Goal: Information Seeking & Learning: Learn about a topic

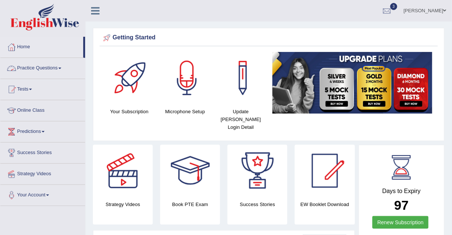
click at [50, 68] on link "Practice Questions" at bounding box center [42, 67] width 85 height 19
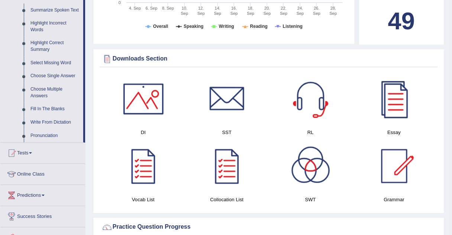
scroll to position [334, 0]
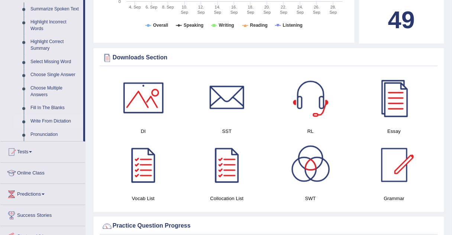
click at [68, 122] on link "Write From Dictation" at bounding box center [55, 121] width 56 height 13
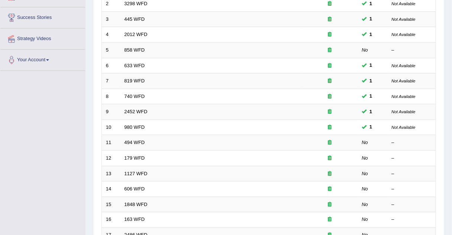
scroll to position [137, 0]
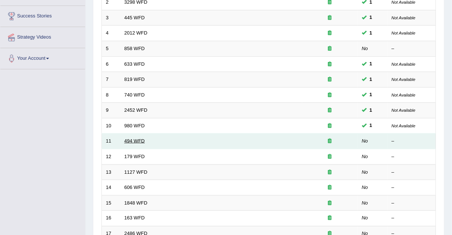
click at [142, 138] on link "494 WFD" at bounding box center [135, 141] width 20 height 6
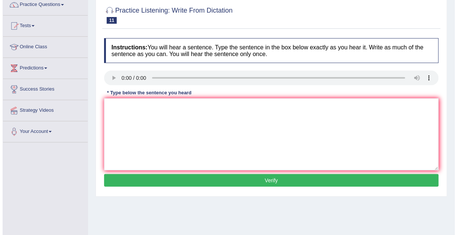
scroll to position [68, 0]
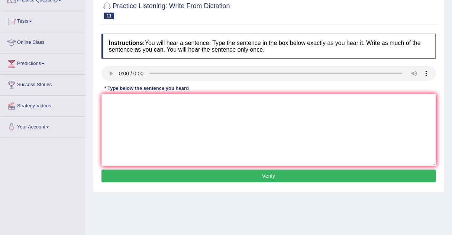
click at [137, 176] on button "Verify" at bounding box center [268, 176] width 335 height 13
click at [115, 103] on textarea at bounding box center [268, 130] width 335 height 72
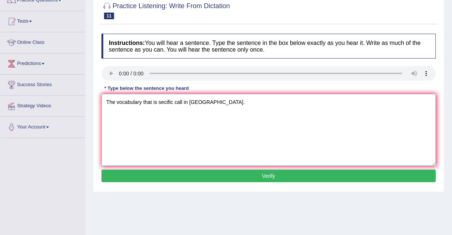
type textarea "The vocabulary that is secific call in jurgan."
click at [121, 175] on button "Verify" at bounding box center [268, 176] width 335 height 13
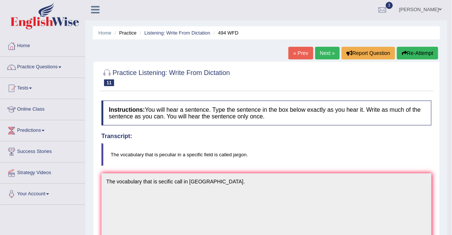
scroll to position [0, 0]
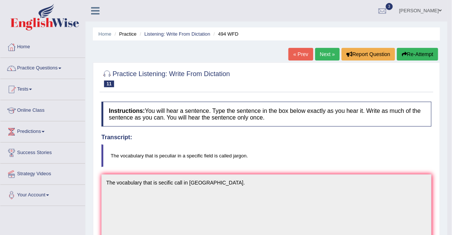
click at [328, 54] on link "Next »" at bounding box center [327, 54] width 25 height 13
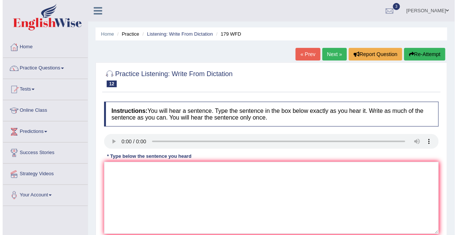
scroll to position [44, 0]
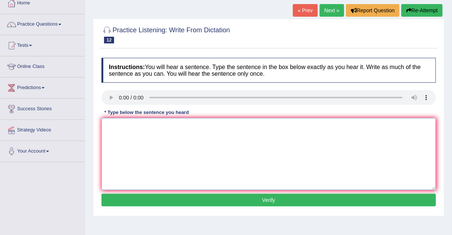
click at [108, 125] on textarea at bounding box center [268, 154] width 335 height 72
type textarea "Lacture all this formal in teaching method of univercity."
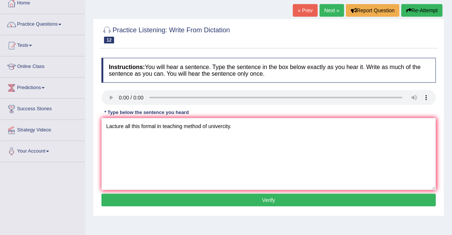
click at [139, 195] on button "Verify" at bounding box center [268, 200] width 335 height 13
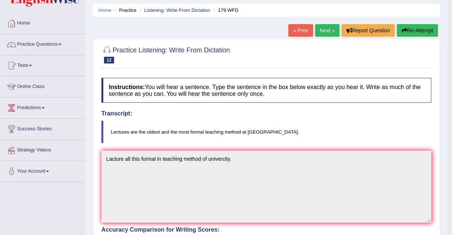
scroll to position [24, 0]
click at [322, 34] on link "Next »" at bounding box center [327, 30] width 25 height 13
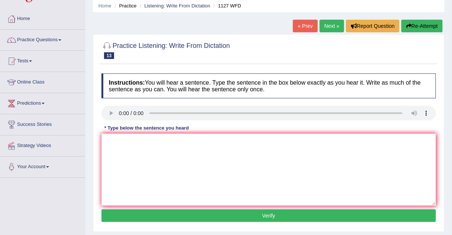
scroll to position [28, 0]
click at [306, 26] on link "« Prev" at bounding box center [305, 26] width 25 height 13
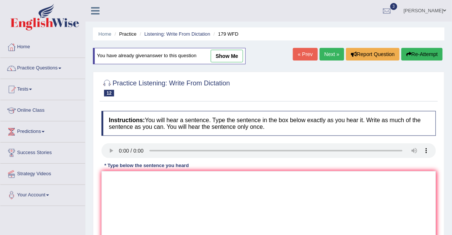
click at [329, 49] on link "Next »" at bounding box center [332, 54] width 25 height 13
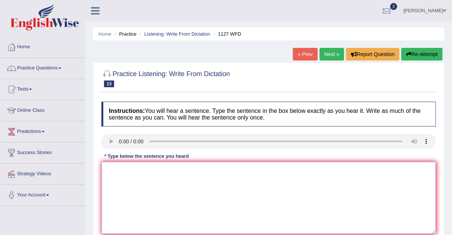
click at [113, 168] on textarea at bounding box center [268, 198] width 335 height 72
click at [110, 165] on textarea at bounding box center [268, 198] width 335 height 72
click at [103, 164] on textarea at bounding box center [268, 198] width 335 height 72
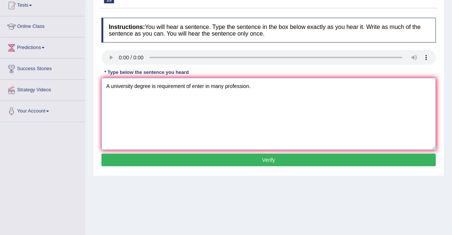
scroll to position [84, 0]
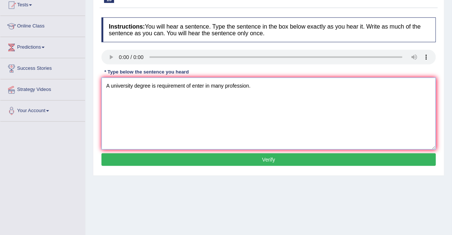
type textarea "A university degree is requirement of enter in many profession."
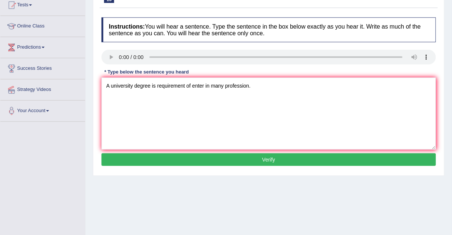
click at [152, 160] on button "Verify" at bounding box center [268, 160] width 335 height 13
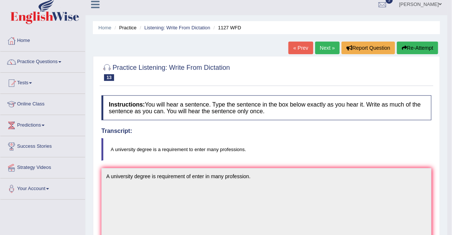
scroll to position [0, 0]
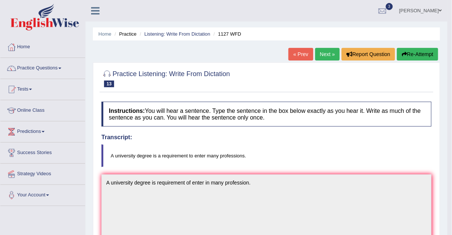
click at [322, 55] on link "Next »" at bounding box center [327, 54] width 25 height 13
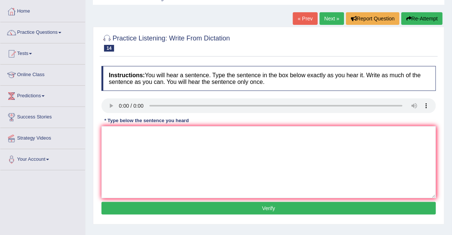
scroll to position [36, 0]
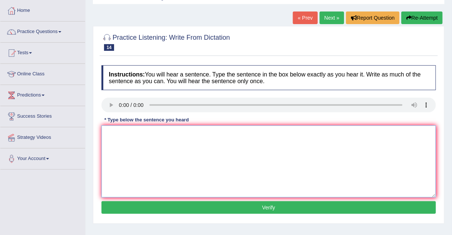
click at [109, 130] on textarea at bounding box center [268, 162] width 335 height 72
type textarea "Students was study in language in leatrature in english."
click at [109, 205] on button "Verify" at bounding box center [268, 208] width 335 height 13
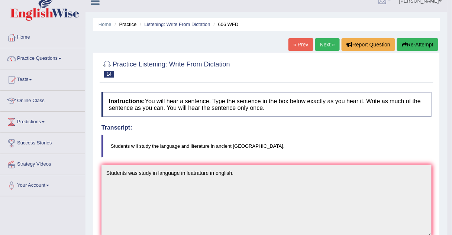
scroll to position [6, 0]
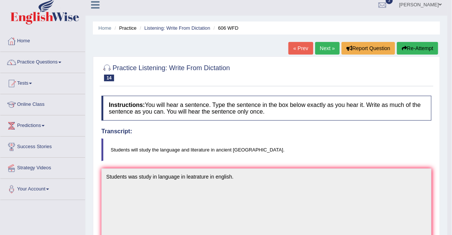
click at [325, 46] on link "Next »" at bounding box center [327, 48] width 25 height 13
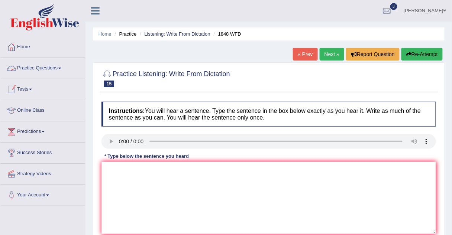
click at [45, 68] on link "Practice Questions" at bounding box center [42, 67] width 85 height 19
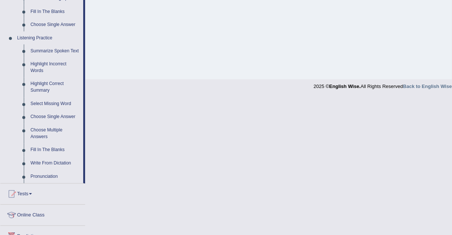
scroll to position [293, 0]
click at [43, 148] on link "Fill In The Blanks" at bounding box center [55, 150] width 56 height 13
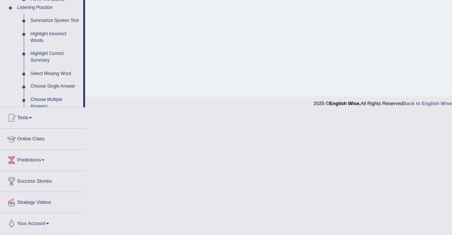
scroll to position [155, 0]
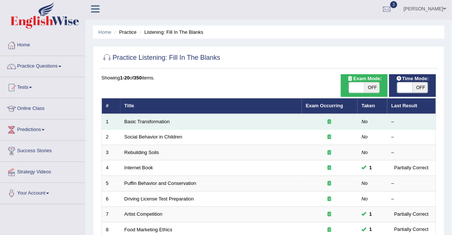
scroll to position [2, 0]
click at [154, 123] on link "Basic Transformation" at bounding box center [147, 122] width 45 height 6
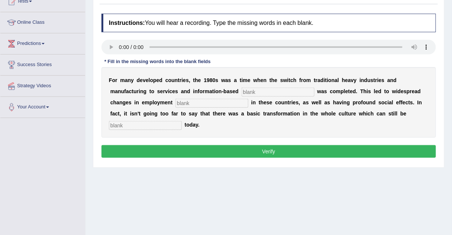
scroll to position [93, 0]
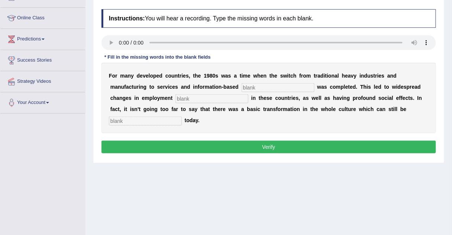
click at [242, 89] on input "text" at bounding box center [278, 87] width 73 height 9
type input "enterprice"
click at [175, 97] on input "text" at bounding box center [211, 98] width 73 height 9
type input "patterns"
click at [182, 117] on input "text" at bounding box center [145, 121] width 73 height 9
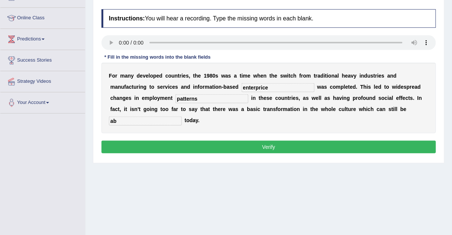
type input "a"
type input "observe"
click at [292, 141] on button "Verify" at bounding box center [268, 147] width 335 height 13
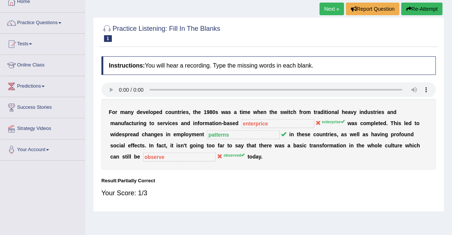
scroll to position [45, 0]
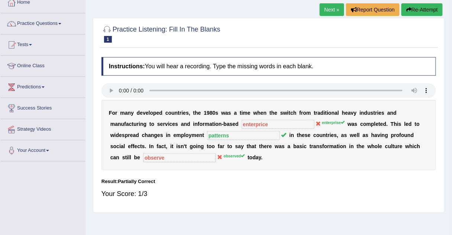
click at [335, 10] on link "Next »" at bounding box center [332, 9] width 25 height 13
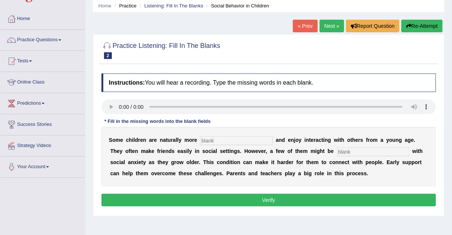
scroll to position [28, 0]
click at [213, 140] on input "text" at bounding box center [236, 140] width 73 height 9
type input "sociable"
click at [337, 152] on input "text" at bounding box center [373, 152] width 73 height 9
type input "diagnosed"
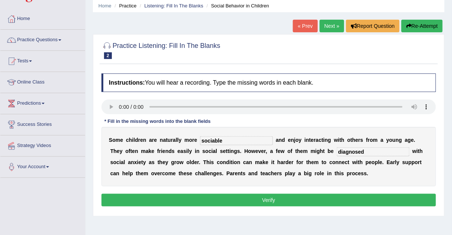
click at [268, 197] on button "Verify" at bounding box center [268, 200] width 335 height 13
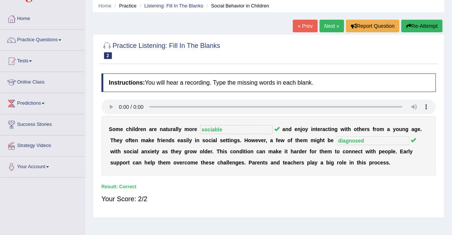
click at [335, 28] on link "Next »" at bounding box center [332, 26] width 25 height 13
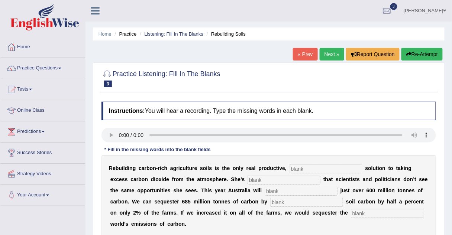
scroll to position [17, 0]
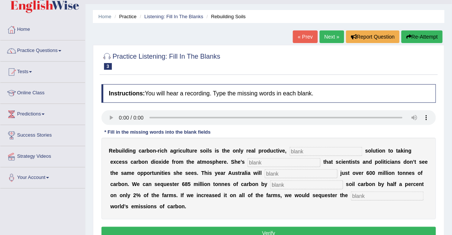
click at [290, 152] on input "text" at bounding box center [326, 151] width 73 height 9
click at [248, 163] on input "text" at bounding box center [284, 162] width 73 height 9
click at [290, 150] on input "prihibited" at bounding box center [326, 151] width 73 height 9
click at [290, 151] on input "prihibited" at bounding box center [326, 151] width 73 height 9
type input "prohibited"
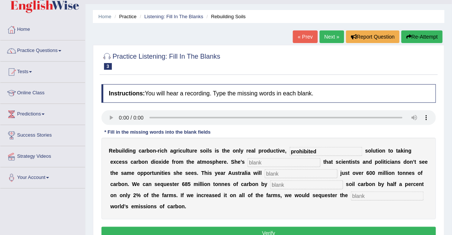
click at [248, 161] on input "text" at bounding box center [284, 162] width 73 height 9
type input "frusted"
click at [265, 175] on input "text" at bounding box center [301, 174] width 73 height 9
type input "admit"
click at [270, 187] on input "text" at bounding box center [306, 185] width 73 height 9
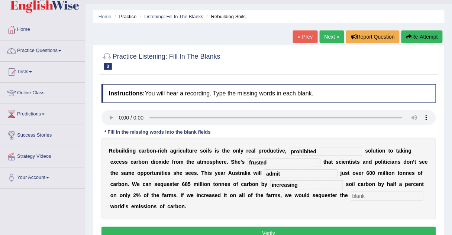
type input "increasing"
click at [241, 191] on div "R e b u i l d i n g c a r b o n - r i c h a g r i c u l t u r e s o i l s i s t…" at bounding box center [268, 179] width 335 height 82
click at [351, 194] on input "text" at bounding box center [387, 196] width 73 height 9
type input "hall"
click at [246, 227] on button "Verify" at bounding box center [268, 233] width 335 height 13
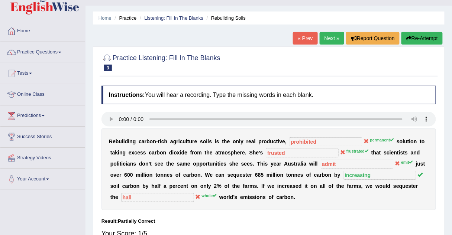
scroll to position [0, 0]
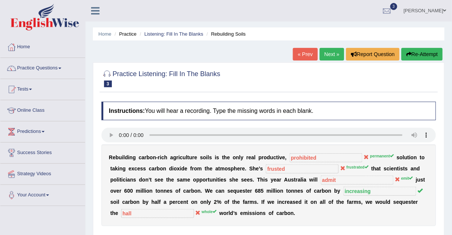
click at [327, 58] on link "Next »" at bounding box center [332, 54] width 25 height 13
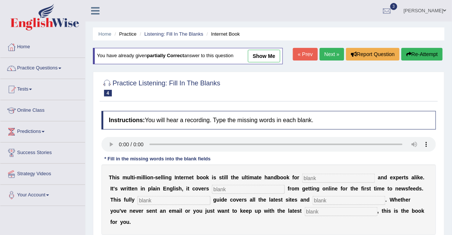
click at [325, 53] on link "Next »" at bounding box center [332, 54] width 25 height 13
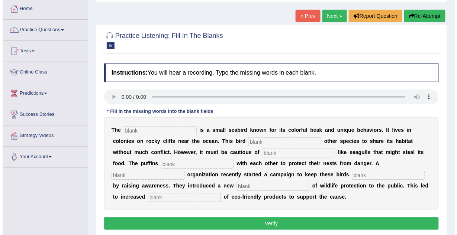
scroll to position [46, 0]
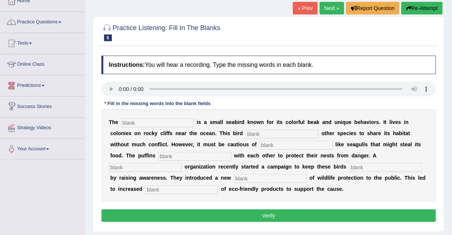
click at [124, 121] on input "text" at bounding box center [157, 123] width 73 height 9
type input "puffins"
click at [246, 132] on input "text" at bounding box center [282, 134] width 73 height 9
type input "allows"
click at [260, 145] on input "text" at bounding box center [296, 145] width 73 height 9
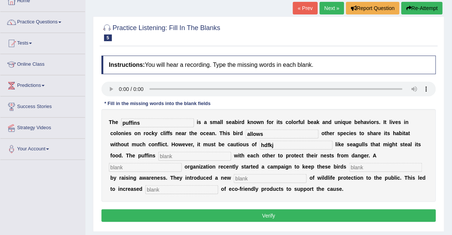
type input "hdfkj"
click at [159, 158] on input "text" at bounding box center [194, 156] width 73 height 9
type input "collaborate"
click at [182, 163] on input "text" at bounding box center [145, 167] width 73 height 9
type input "corporate"
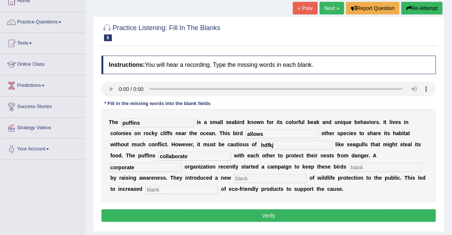
click at [349, 167] on input "text" at bounding box center [385, 167] width 73 height 9
type input "safe"
click at [234, 183] on input "text" at bounding box center [270, 178] width 73 height 9
type input "conception"
click at [218, 186] on input "text" at bounding box center [181, 190] width 73 height 9
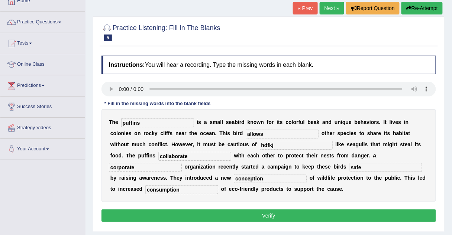
type input "consumption"
click at [299, 216] on button "Verify" at bounding box center [268, 216] width 335 height 13
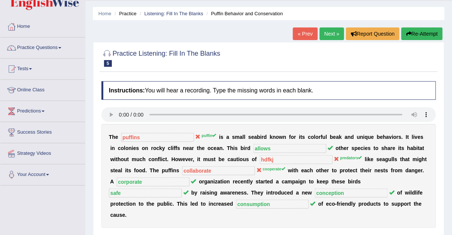
scroll to position [19, 0]
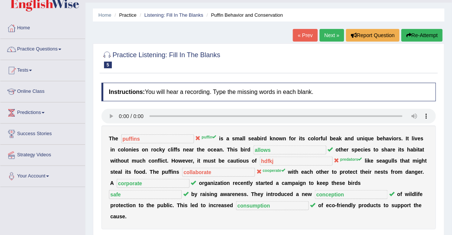
click at [332, 36] on link "Next »" at bounding box center [332, 35] width 25 height 13
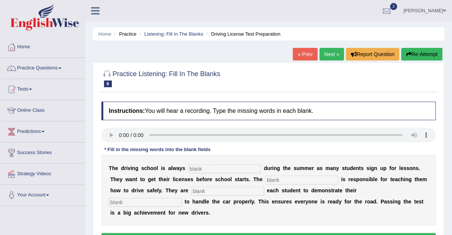
click at [205, 166] on input "text" at bounding box center [224, 169] width 73 height 9
type input "busy"
click at [265, 177] on input "text" at bounding box center [301, 180] width 73 height 9
type input "instructor"
click at [191, 193] on input "text" at bounding box center [227, 191] width 73 height 9
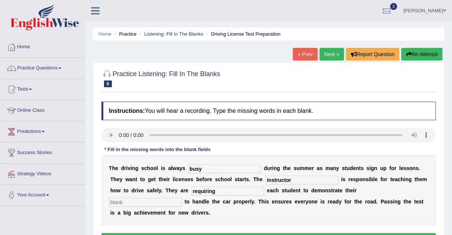
type input "requiring"
click at [182, 198] on input "text" at bounding box center [145, 202] width 73 height 9
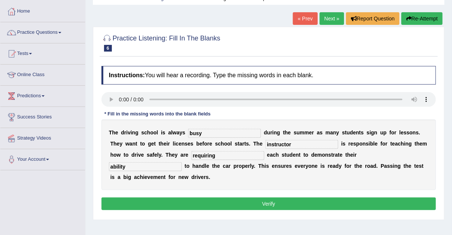
scroll to position [64, 0]
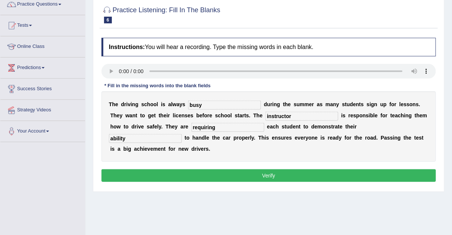
type input "ability"
click at [267, 170] on button "Verify" at bounding box center [268, 176] width 335 height 13
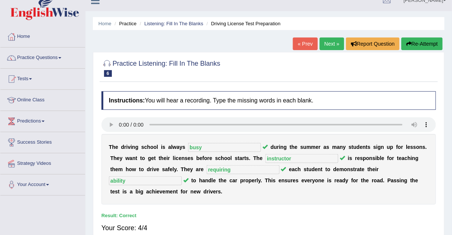
scroll to position [0, 0]
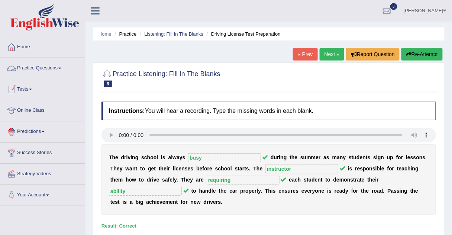
click at [24, 67] on link "Practice Questions" at bounding box center [42, 67] width 85 height 19
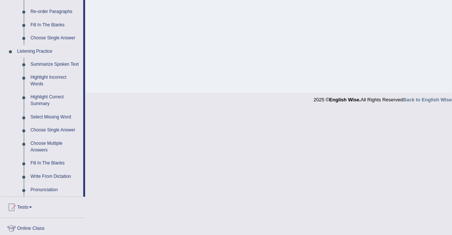
scroll to position [282, 0]
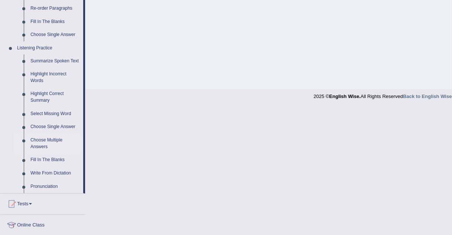
click at [39, 140] on link "Choose Multiple Answers" at bounding box center [55, 144] width 56 height 20
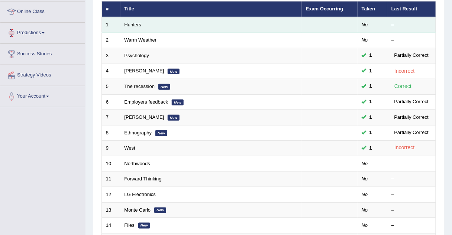
scroll to position [102, 0]
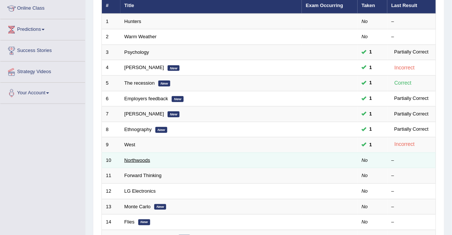
click at [133, 158] on link "Northwoods" at bounding box center [138, 161] width 26 height 6
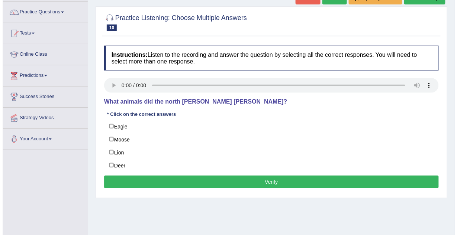
scroll to position [57, 0]
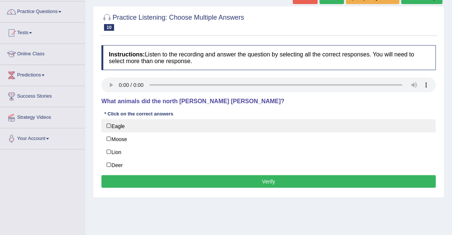
click at [107, 125] on label "Eagle" at bounding box center [268, 125] width 335 height 13
checkbox input "true"
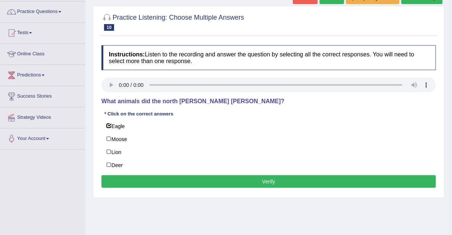
click at [164, 182] on button "Verify" at bounding box center [268, 181] width 335 height 13
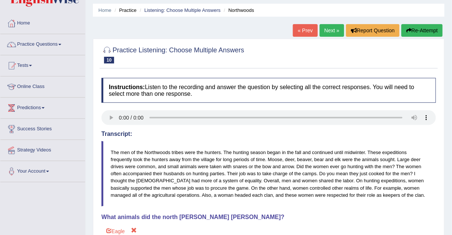
scroll to position [23, 0]
click at [335, 28] on link "Next »" at bounding box center [332, 31] width 25 height 13
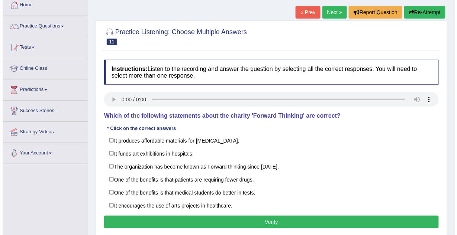
scroll to position [43, 0]
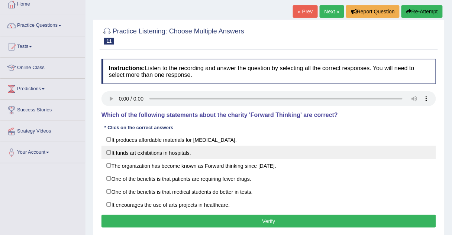
click at [108, 154] on label "It funds art exhibitions in hospitals." at bounding box center [268, 152] width 335 height 13
checkbox input "true"
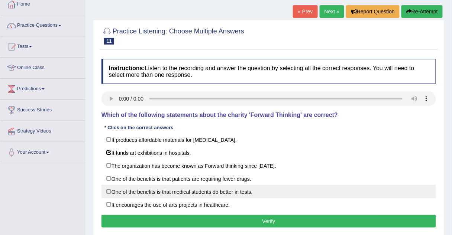
click at [108, 190] on label "One of the benefits is that medical students do better in tests." at bounding box center [268, 191] width 335 height 13
checkbox input "true"
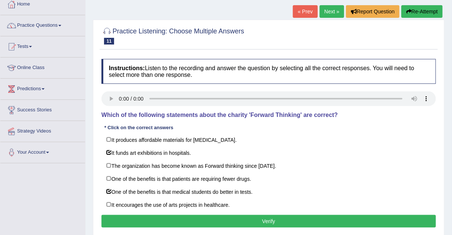
click at [129, 217] on button "Verify" at bounding box center [268, 221] width 335 height 13
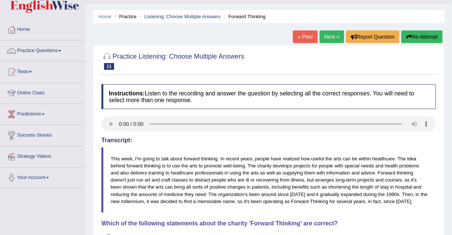
scroll to position [0, 0]
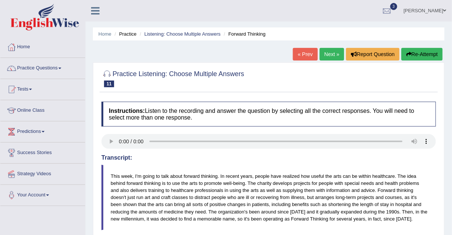
click at [326, 56] on link "Next »" at bounding box center [332, 54] width 25 height 13
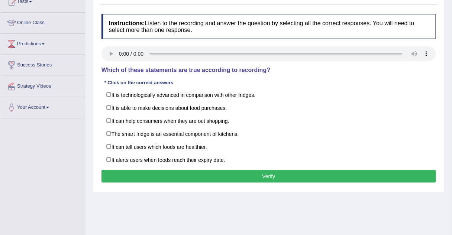
scroll to position [90, 0]
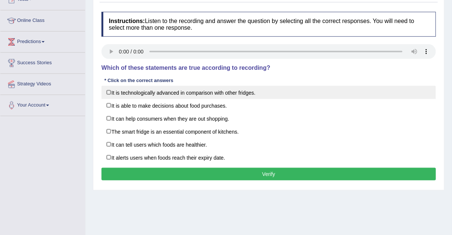
click at [105, 94] on label "It is technologically advanced in comparison with other fridges." at bounding box center [268, 92] width 335 height 13
checkbox input "true"
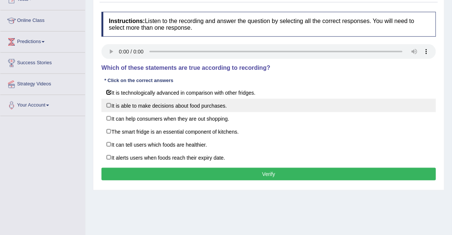
click at [115, 107] on label "It is able to make decisions about food purchases." at bounding box center [268, 105] width 335 height 13
checkbox input "true"
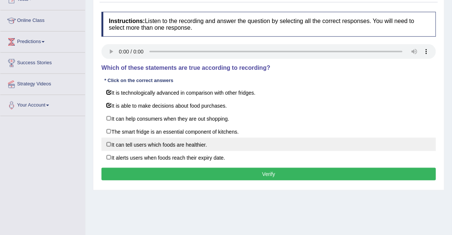
click at [108, 142] on label "It can tell users which foods are healthier." at bounding box center [268, 144] width 335 height 13
checkbox input "true"
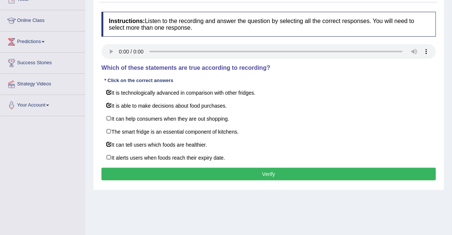
click at [141, 173] on button "Verify" at bounding box center [268, 174] width 335 height 13
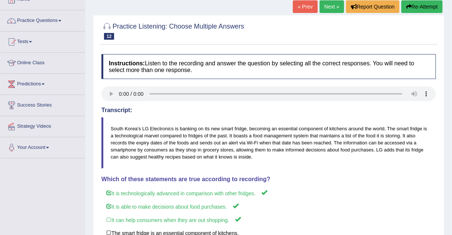
scroll to position [35, 0]
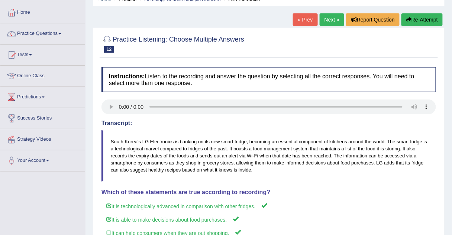
click at [333, 18] on link "Next »" at bounding box center [332, 19] width 25 height 13
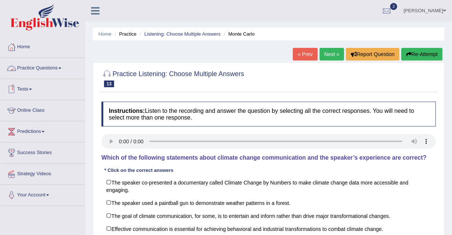
click at [36, 66] on link "Practice Questions" at bounding box center [42, 67] width 85 height 19
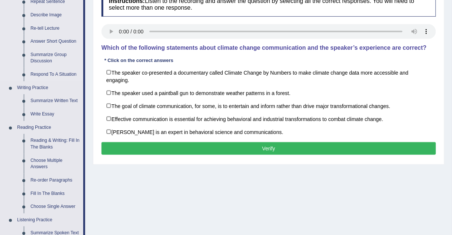
scroll to position [110, 0]
click at [42, 113] on link "Write Essay" at bounding box center [55, 114] width 56 height 13
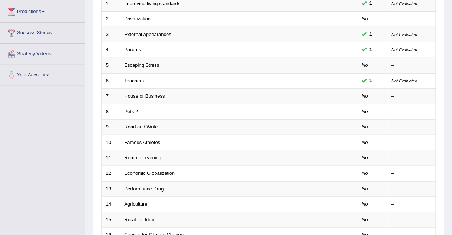
scroll to position [121, 0]
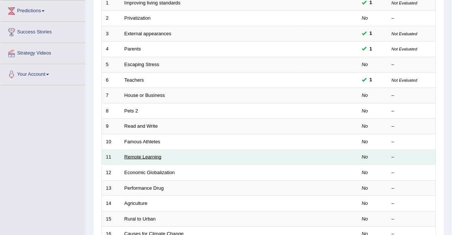
click at [137, 155] on link "Remote Learning" at bounding box center [143, 157] width 37 height 6
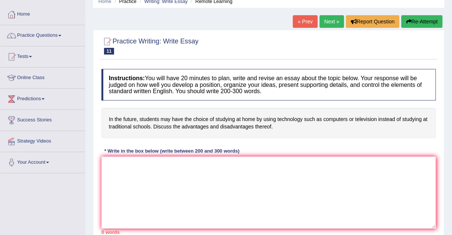
scroll to position [36, 0]
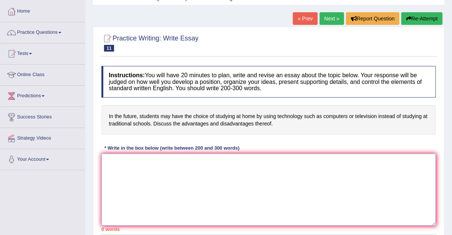
click at [137, 155] on textarea at bounding box center [268, 190] width 335 height 72
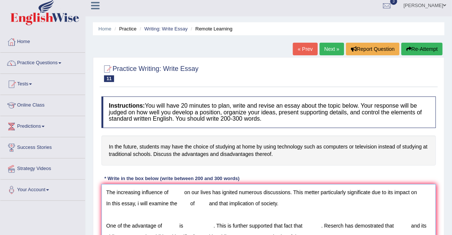
scroll to position [3, 0]
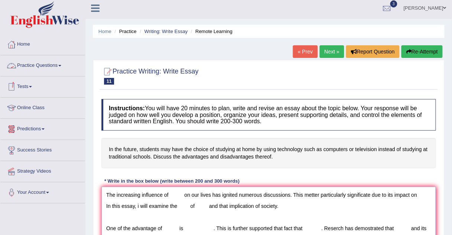
type textarea "The increasing influence of on our lives has ignited numerous discussions. This…"
click at [45, 64] on link "Practice Questions" at bounding box center [42, 64] width 85 height 19
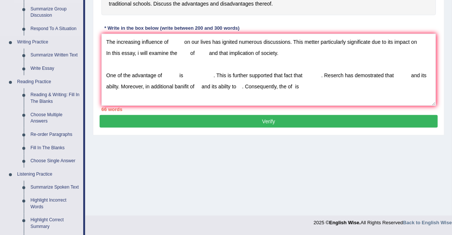
scroll to position [159, 0]
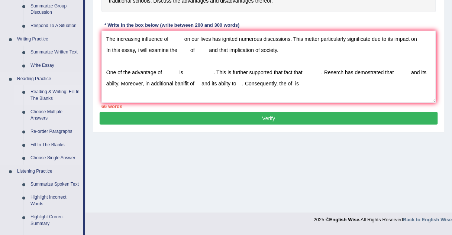
click at [37, 93] on link "Reading & Writing: Fill In The Blanks" at bounding box center [55, 96] width 56 height 20
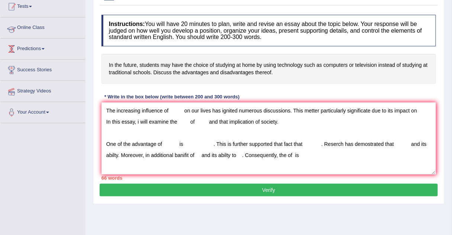
scroll to position [120, 0]
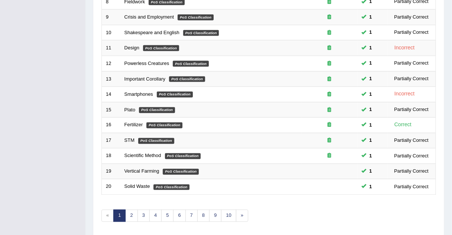
scroll to position [254, 0]
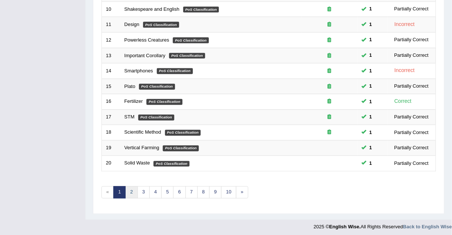
click at [131, 191] on link "2" at bounding box center [131, 193] width 12 height 12
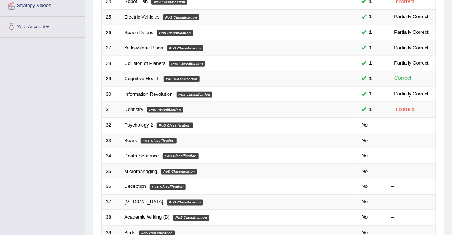
scroll to position [171, 0]
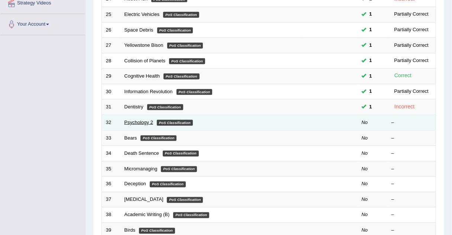
click at [131, 120] on link "Psychology 2" at bounding box center [139, 123] width 29 height 6
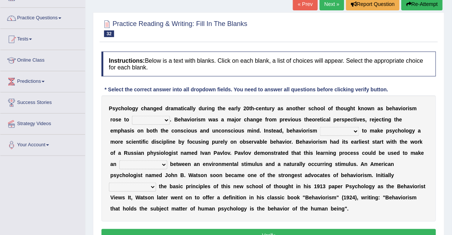
scroll to position [50, 0]
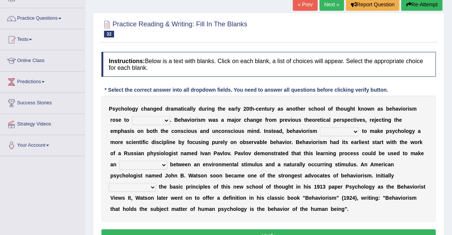
click at [132, 122] on select "dominance temptation challenge temper" at bounding box center [151, 120] width 38 height 9
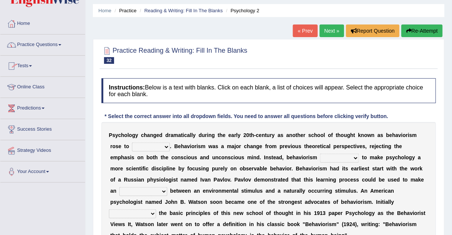
click at [41, 44] on link "Practice Questions" at bounding box center [42, 44] width 85 height 19
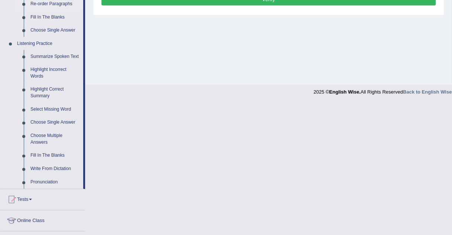
scroll to position [287, 0]
click at [41, 109] on link "Select Missing Word" at bounding box center [55, 109] width 56 height 13
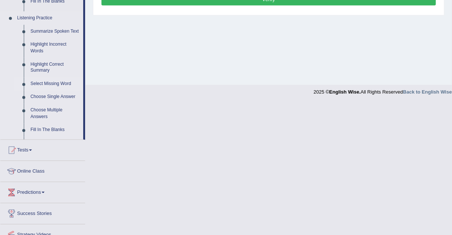
scroll to position [155, 0]
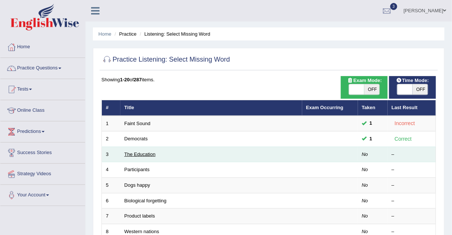
click at [129, 156] on link "The Education" at bounding box center [140, 155] width 31 height 6
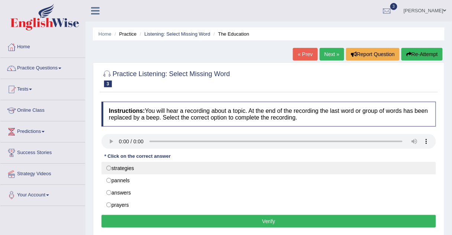
click at [107, 170] on label "strategies" at bounding box center [268, 168] width 335 height 13
radio input "true"
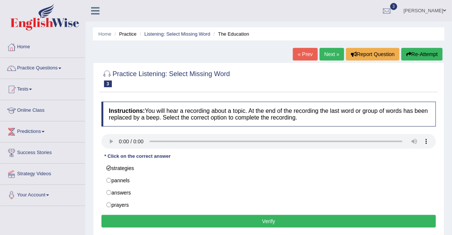
click at [125, 220] on button "Verify" at bounding box center [268, 221] width 335 height 13
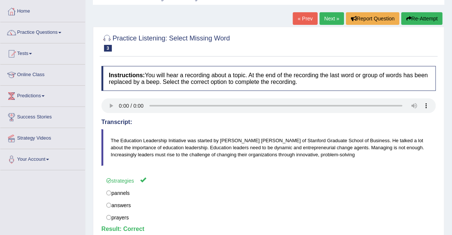
scroll to position [30, 0]
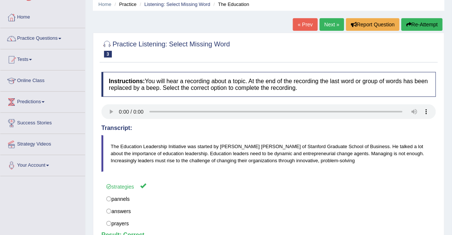
click at [331, 21] on link "Next »" at bounding box center [332, 24] width 25 height 13
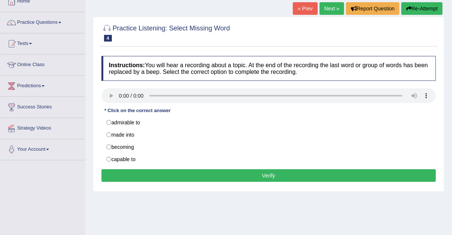
scroll to position [46, 0]
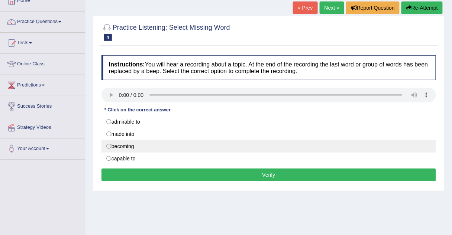
click at [109, 144] on label "becoming" at bounding box center [268, 146] width 335 height 13
radio input "true"
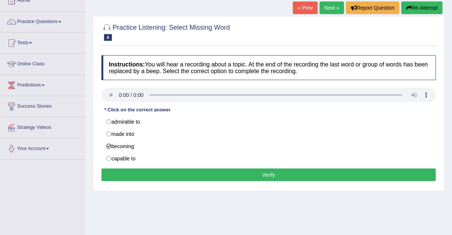
click at [118, 173] on button "Verify" at bounding box center [268, 175] width 335 height 13
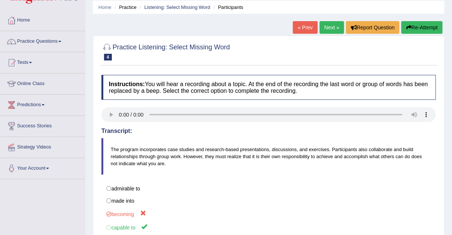
scroll to position [20, 0]
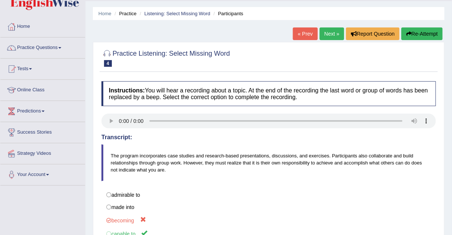
click at [326, 35] on link "Next »" at bounding box center [332, 34] width 25 height 13
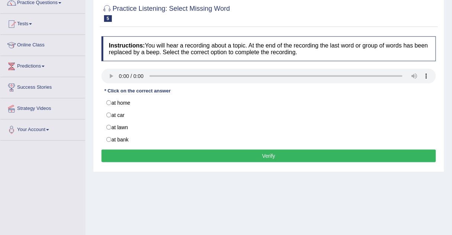
scroll to position [66, 0]
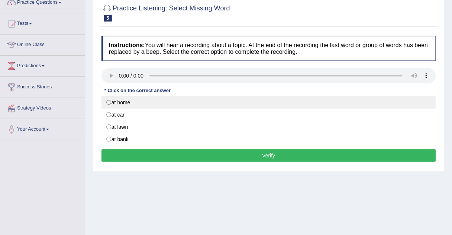
click at [123, 102] on label "at home" at bounding box center [268, 102] width 335 height 13
radio input "true"
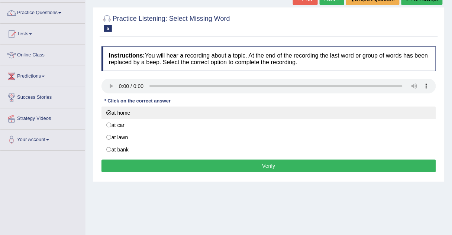
scroll to position [61, 0]
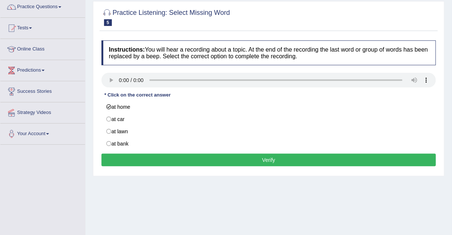
click at [111, 155] on button "Verify" at bounding box center [268, 160] width 335 height 13
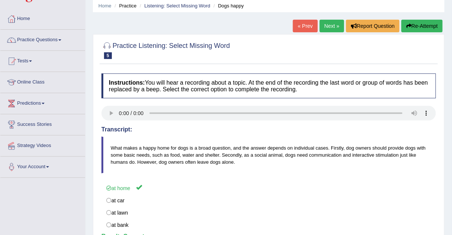
scroll to position [28, 0]
click at [329, 28] on link "Next »" at bounding box center [332, 26] width 25 height 13
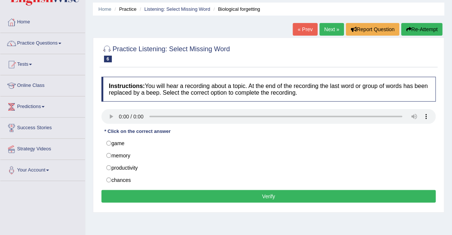
scroll to position [26, 0]
